Goal: Navigation & Orientation: Find specific page/section

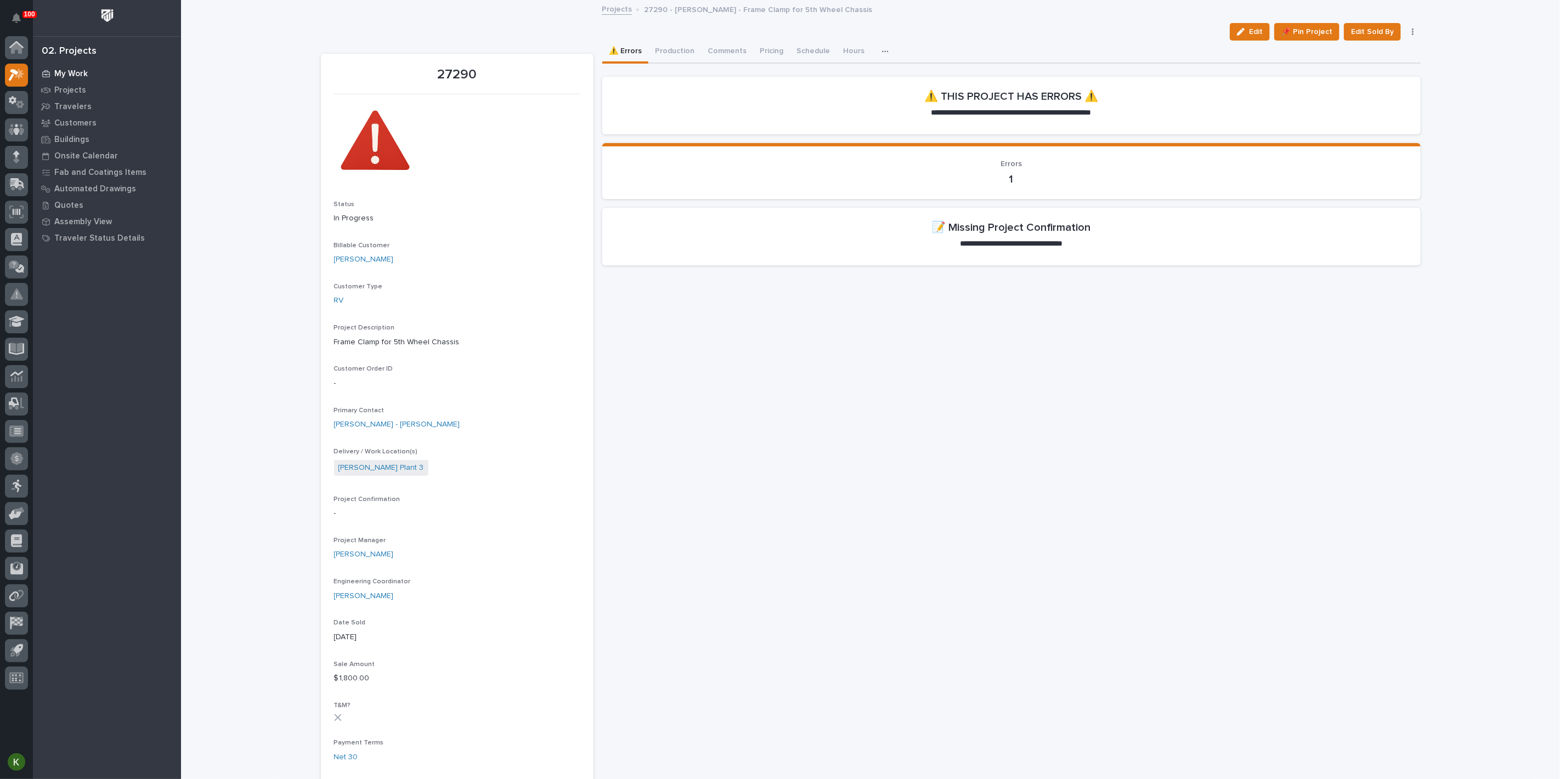
click at [80, 76] on p "My Work" at bounding box center [70, 74] width 33 height 10
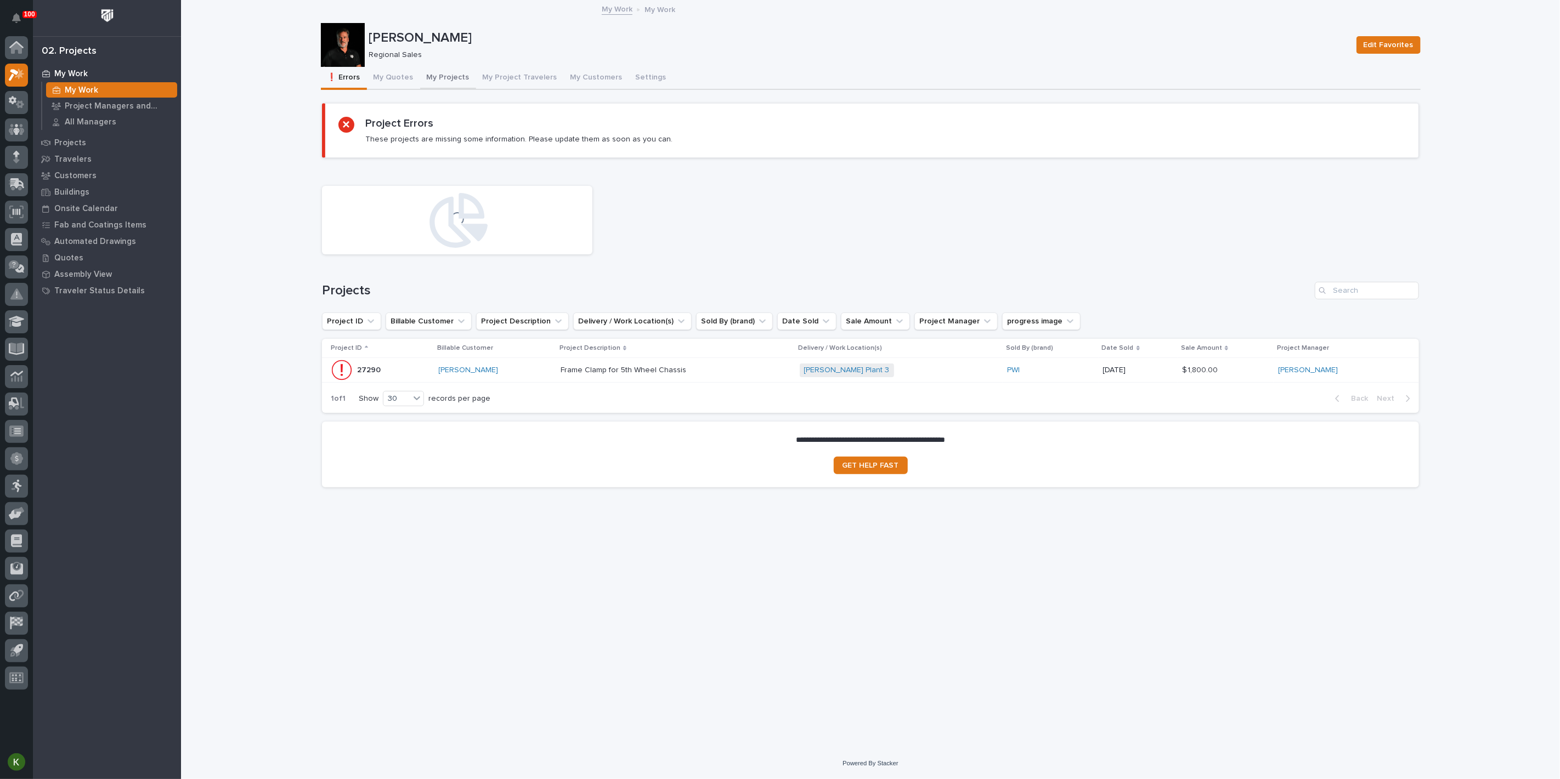
click at [461, 87] on button "My Projects" at bounding box center [448, 78] width 56 height 23
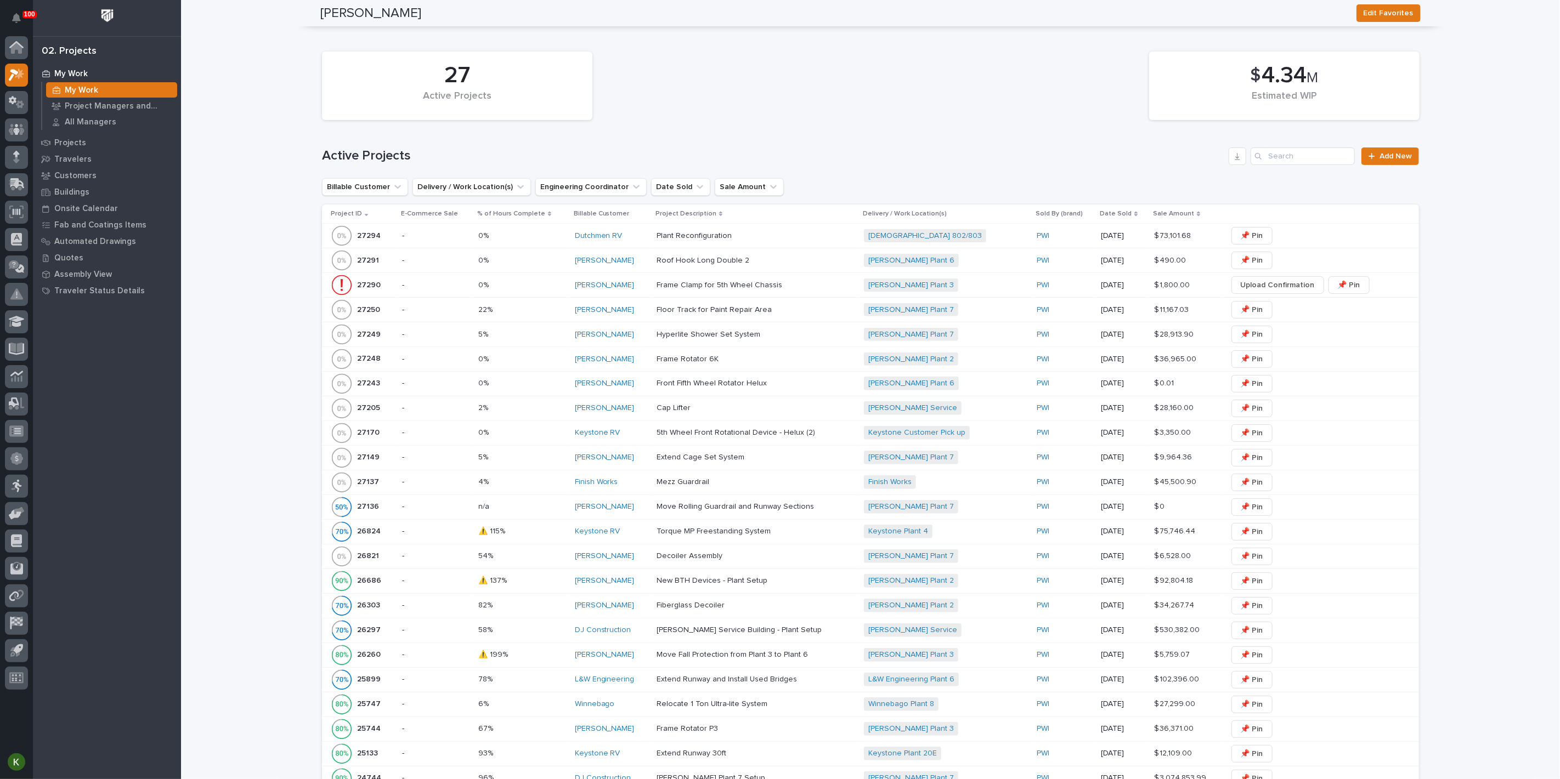
scroll to position [61, 0]
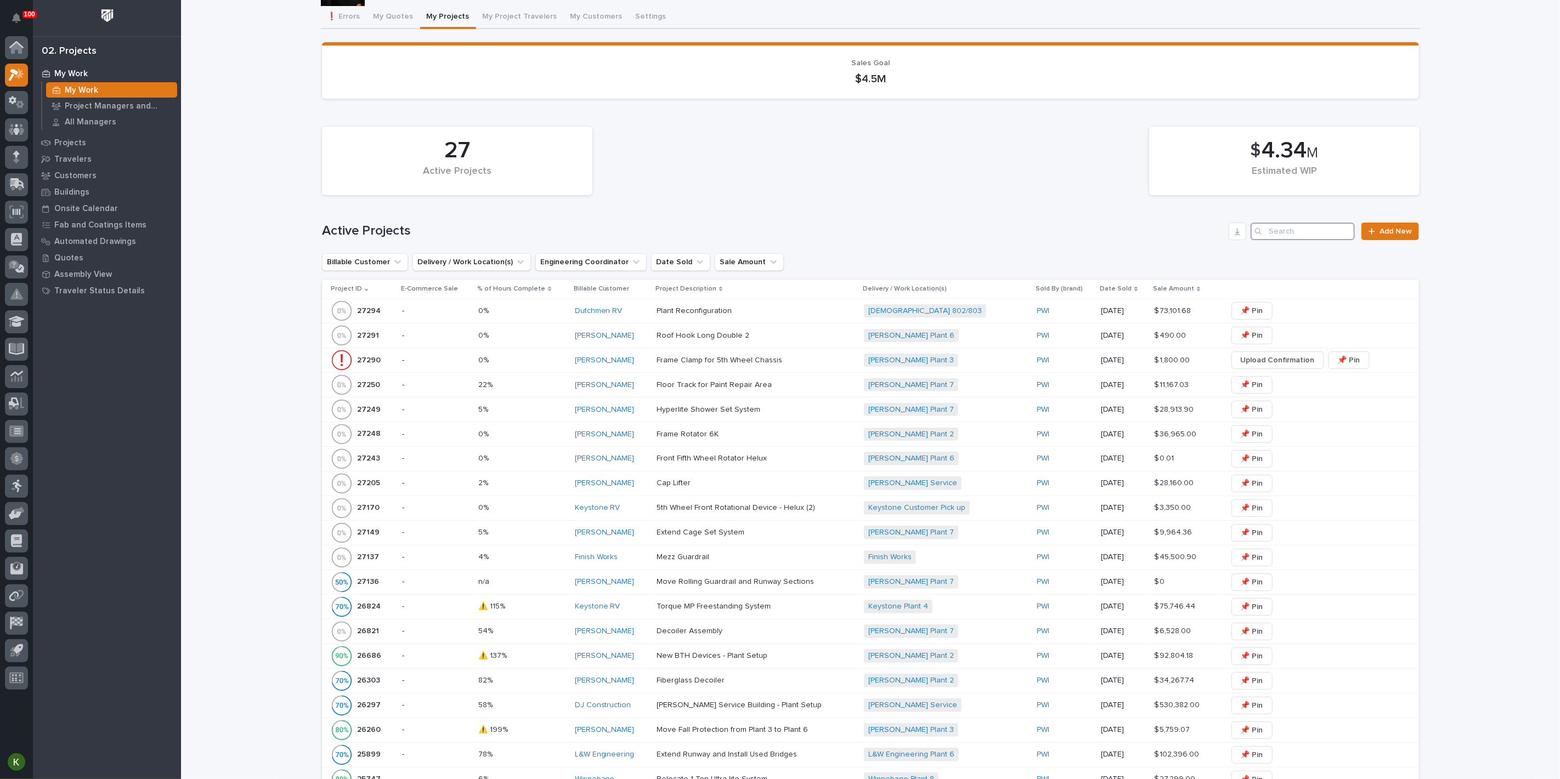
click at [1282, 240] on input "Search" at bounding box center [1302, 232] width 104 height 18
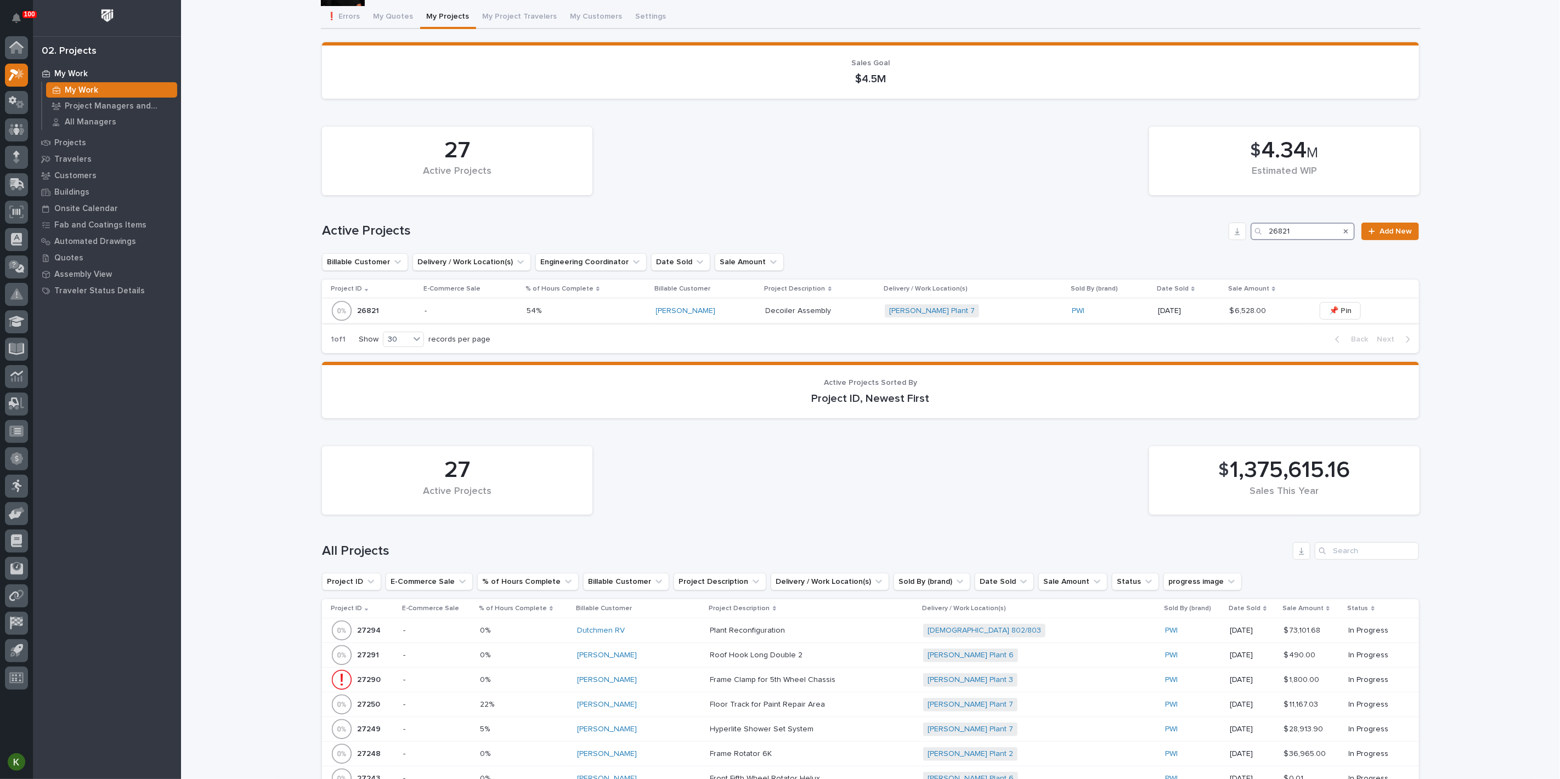
type input "26821"
click at [615, 316] on p at bounding box center [586, 311] width 121 height 9
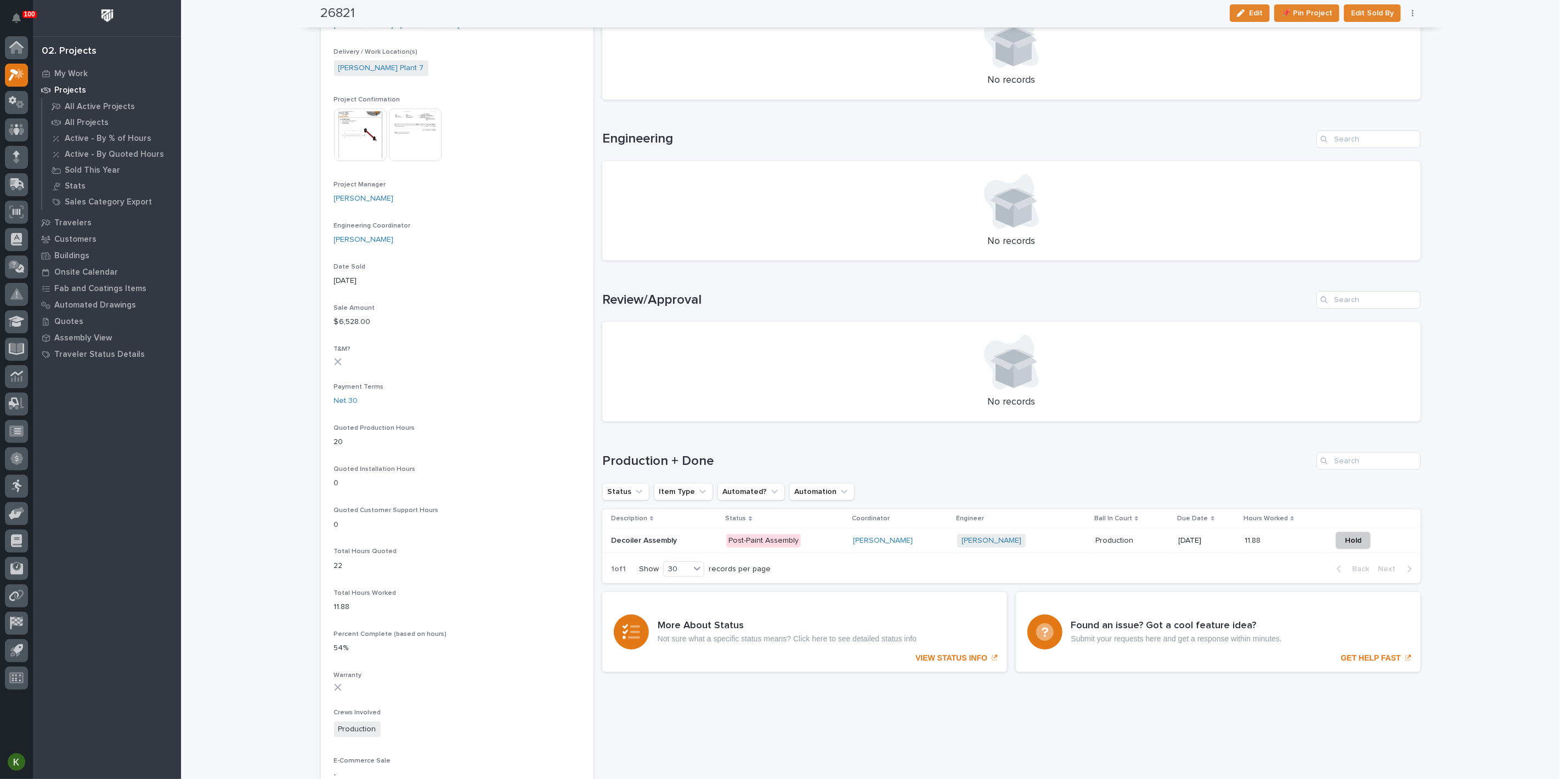
scroll to position [548, 0]
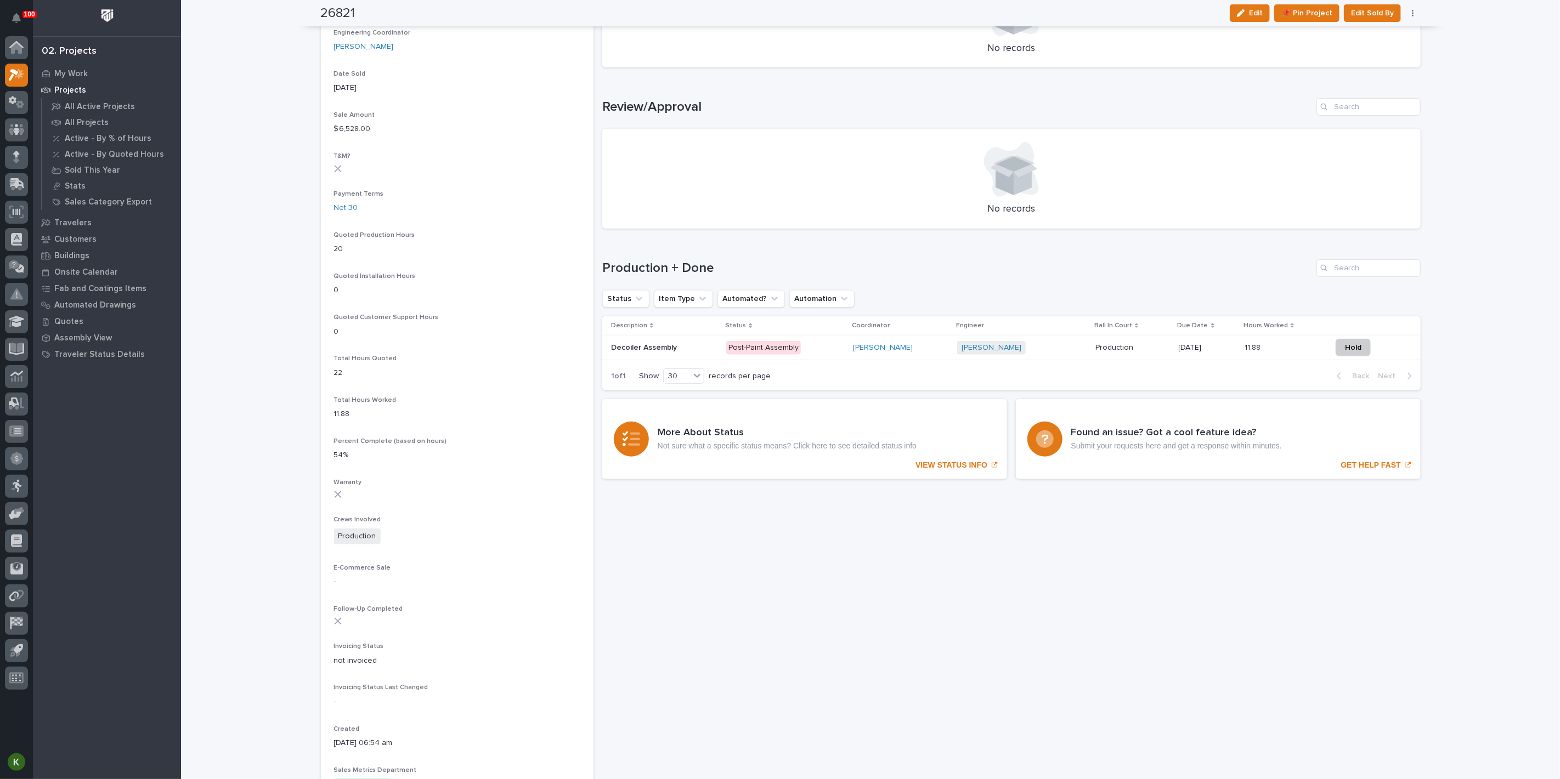
click at [948, 353] on div "[PERSON_NAME]" at bounding box center [900, 347] width 95 height 9
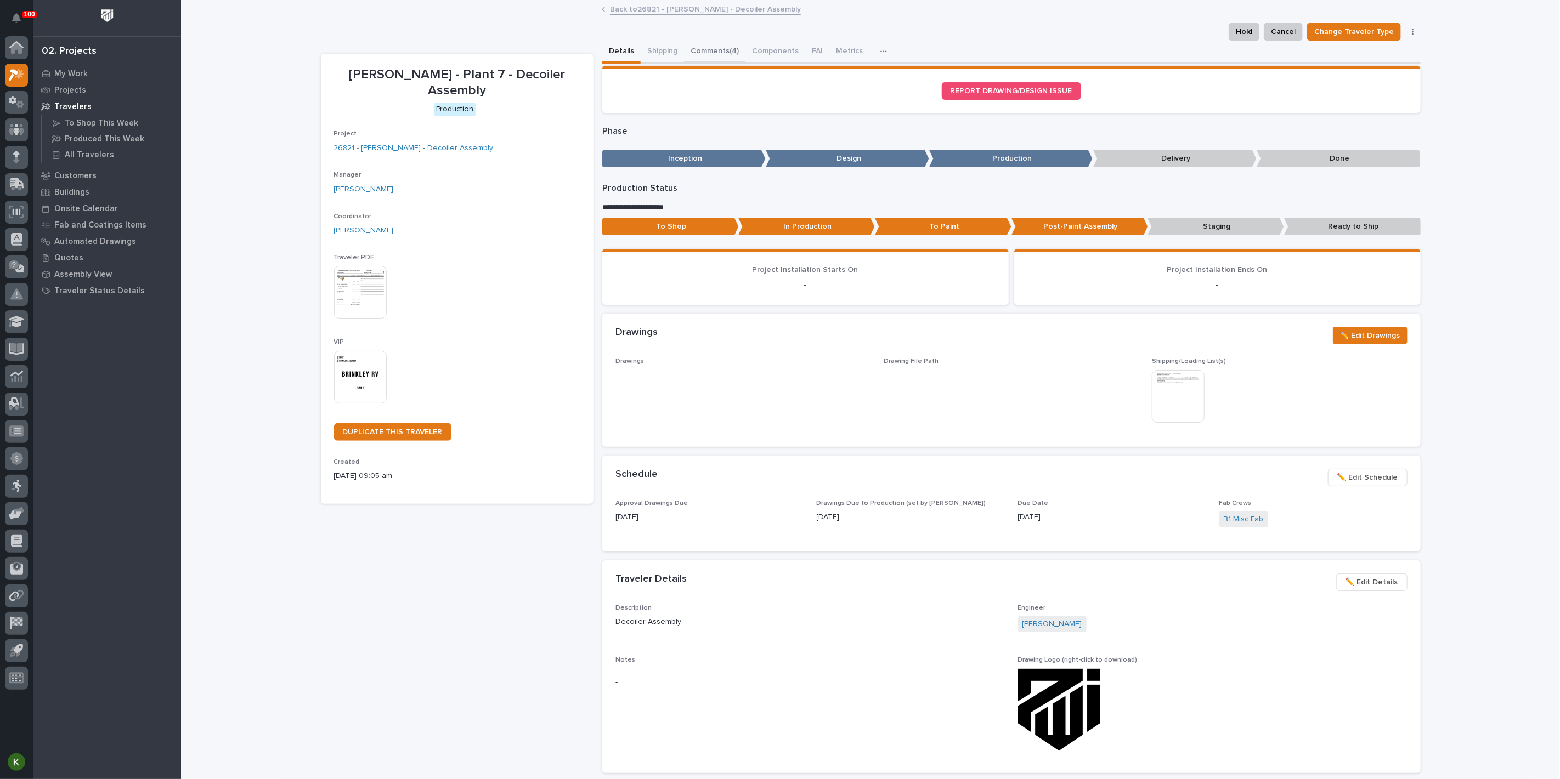
click at [734, 61] on button "Comments (4)" at bounding box center [714, 52] width 61 height 23
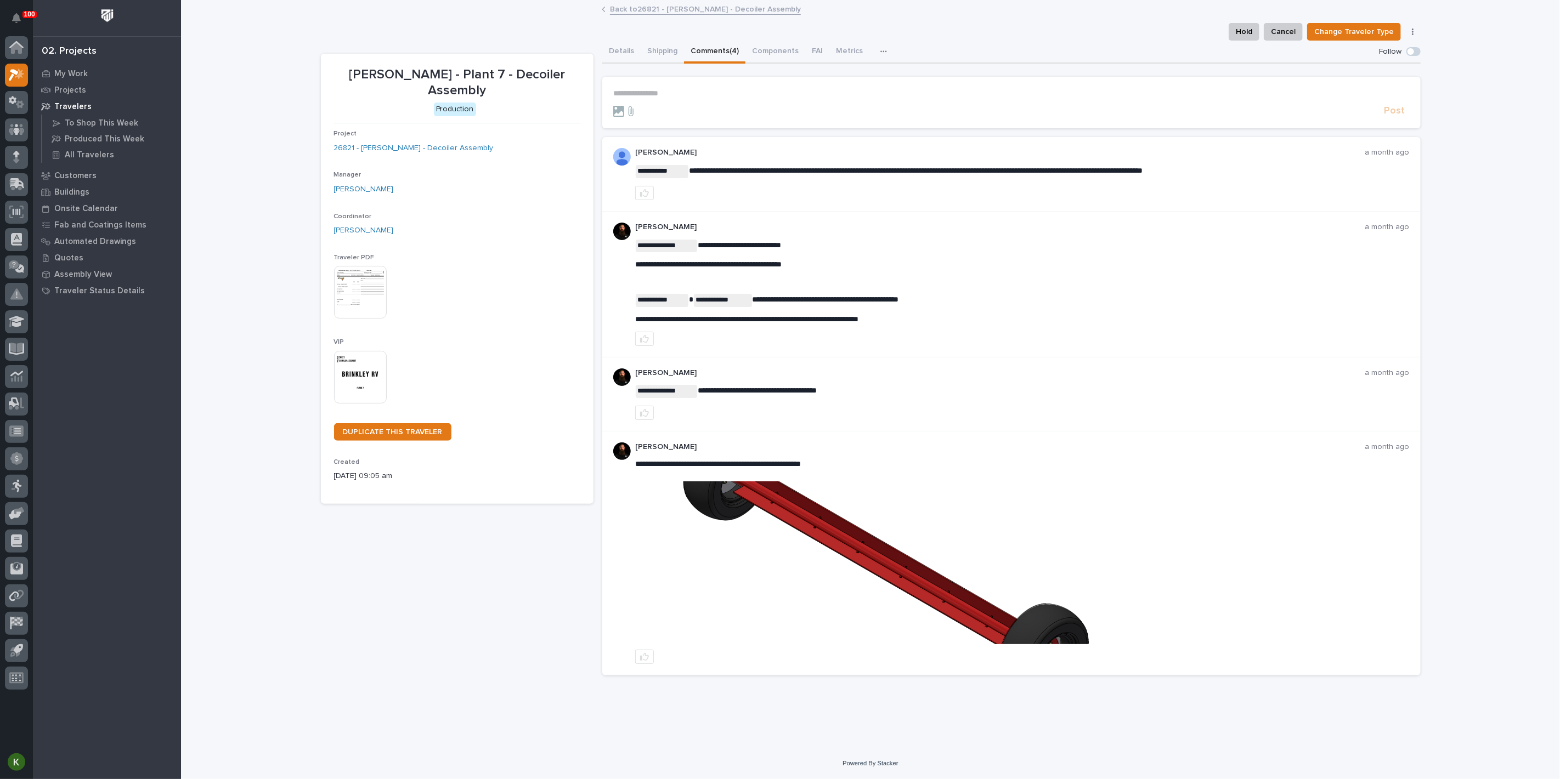
click at [642, 98] on p "**********" at bounding box center [1011, 93] width 796 height 9
click at [643, 128] on span "[PERSON_NAME]" at bounding box center [646, 126] width 61 height 8
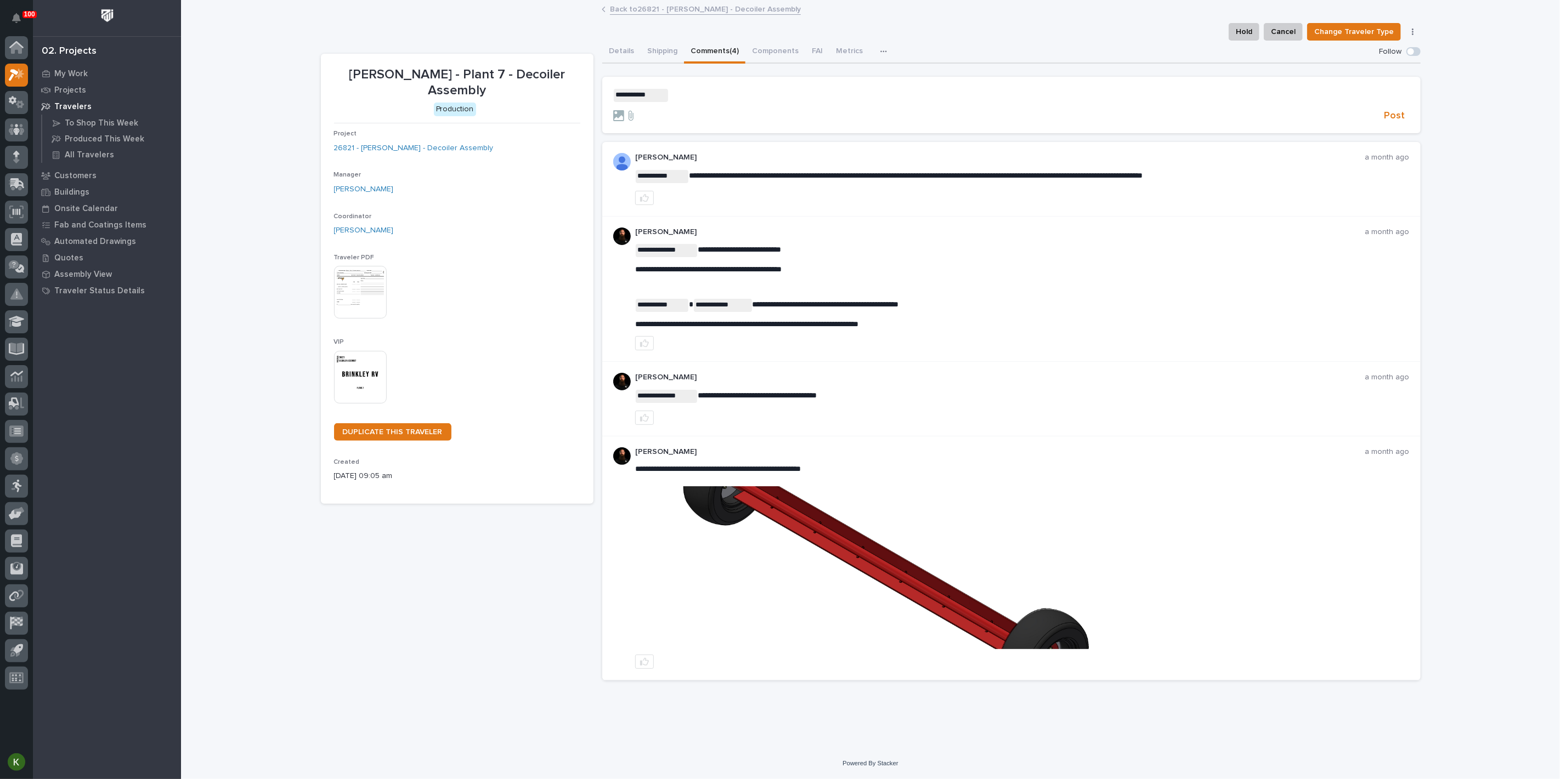
click at [705, 102] on p "**********" at bounding box center [1011, 95] width 796 height 13
click at [703, 124] on span "[PERSON_NAME]" at bounding box center [702, 127] width 61 height 8
click at [763, 102] on p "**********" at bounding box center [1011, 95] width 796 height 13
click at [85, 209] on p "Onsite Calendar" at bounding box center [86, 209] width 64 height 10
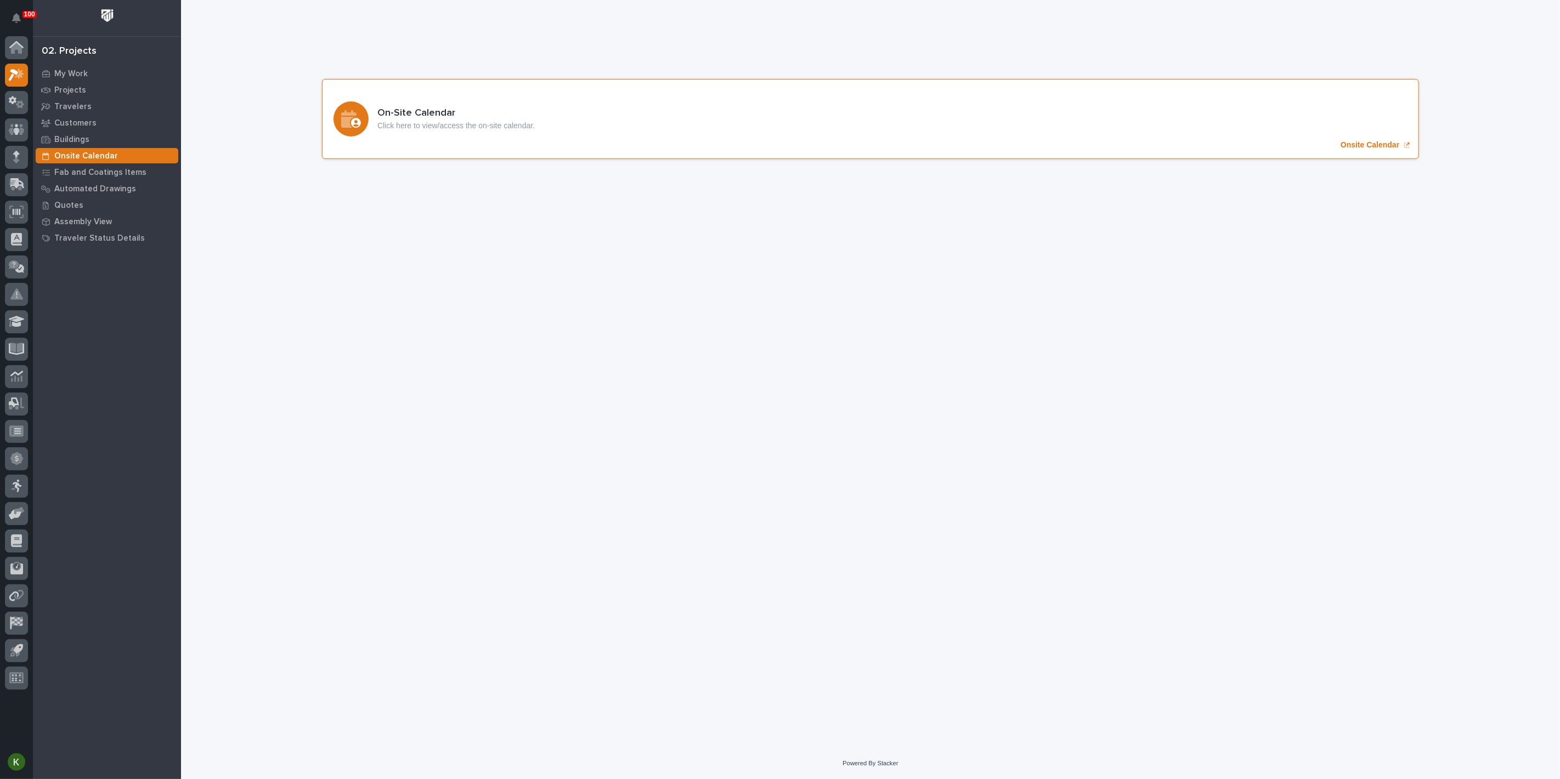
click at [1340, 150] on p "Onsite Calendar" at bounding box center [1369, 144] width 59 height 9
